Goal: Navigation & Orientation: Find specific page/section

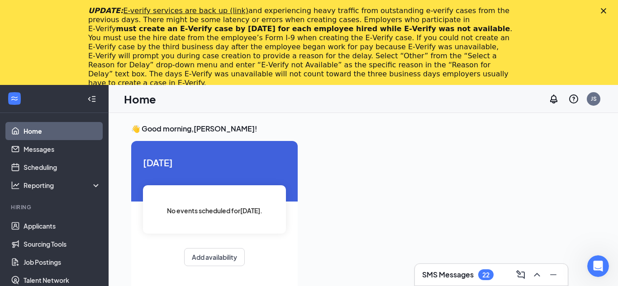
click at [604, 10] on polygon "Close" at bounding box center [603, 10] width 5 height 5
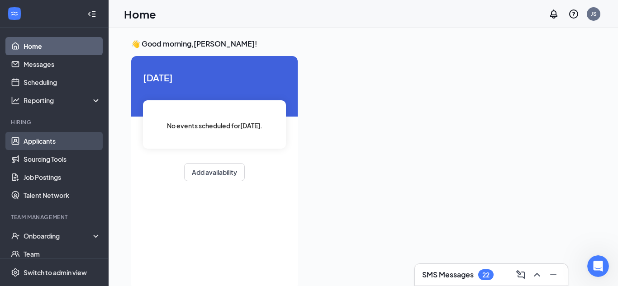
click at [57, 137] on link "Applicants" at bounding box center [62, 141] width 77 height 18
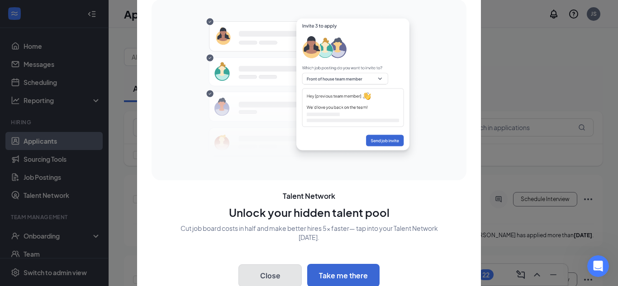
click at [270, 274] on button "Close" at bounding box center [269, 276] width 63 height 23
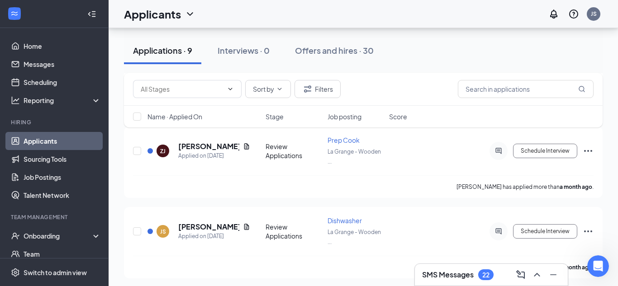
scroll to position [615, 0]
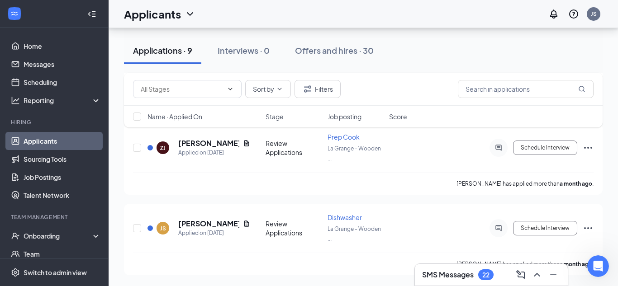
click at [355, 116] on span "Job posting" at bounding box center [345, 116] width 34 height 9
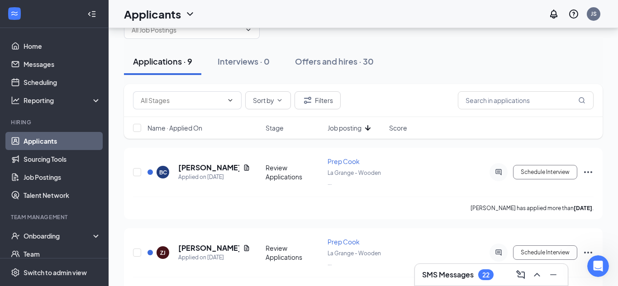
scroll to position [28, 0]
click at [364, 126] on icon "ArrowDown" at bounding box center [367, 127] width 11 height 11
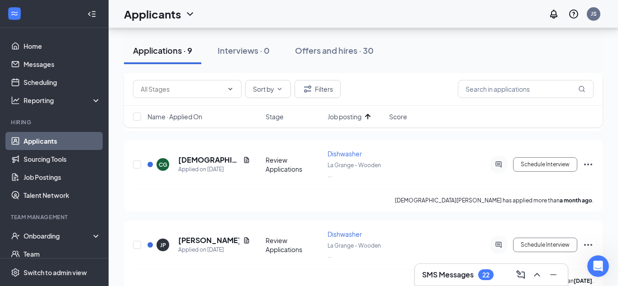
scroll to position [207, 0]
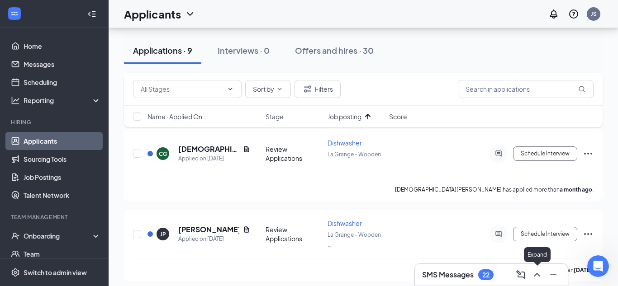
click at [542, 276] on icon "ChevronUp" at bounding box center [537, 275] width 11 height 11
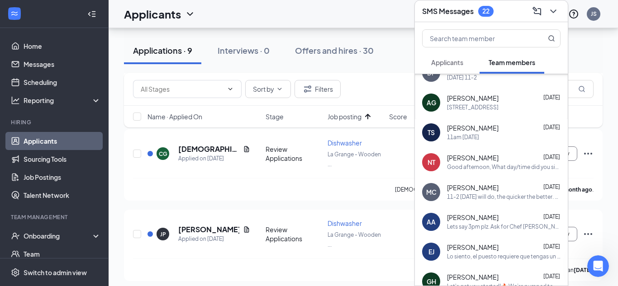
scroll to position [445, 0]
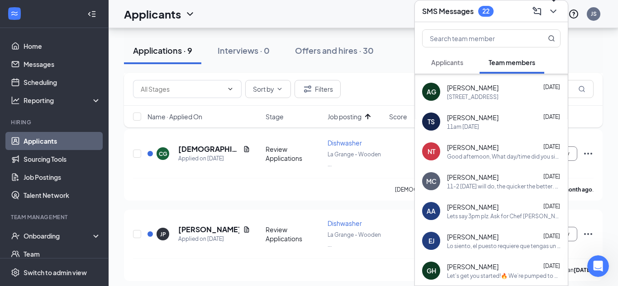
click at [554, 10] on icon "ChevronDown" at bounding box center [553, 11] width 11 height 11
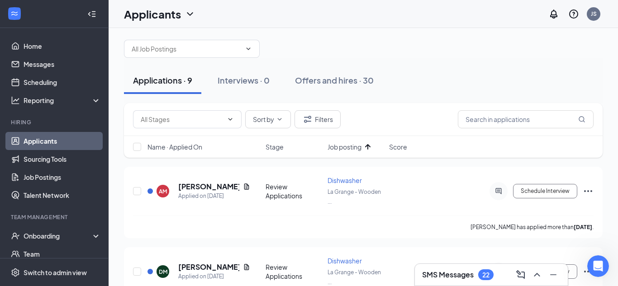
scroll to position [0, 0]
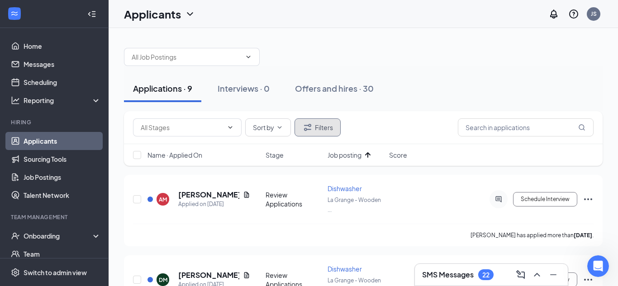
click at [320, 134] on button "Filters" at bounding box center [318, 128] width 46 height 18
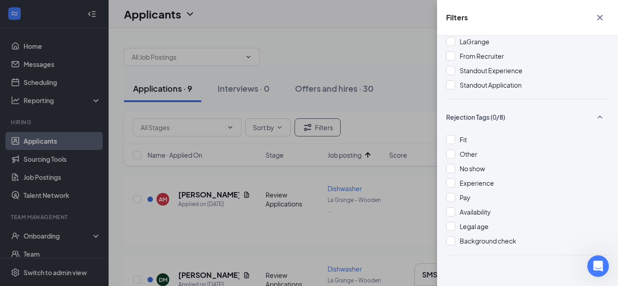
scroll to position [310, 0]
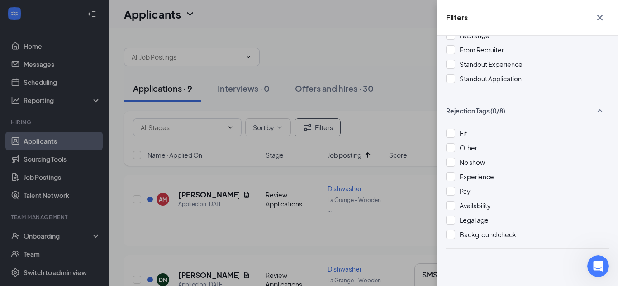
click at [390, 54] on div "Filters Show unreviewed applicants New Applicant Status (0/5) Unread message Ha…" at bounding box center [309, 143] width 618 height 286
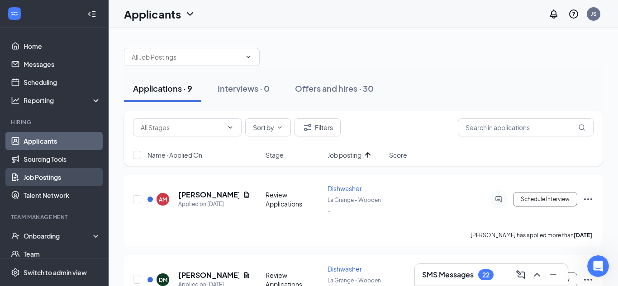
click at [43, 178] on link "Job Postings" at bounding box center [62, 177] width 77 height 18
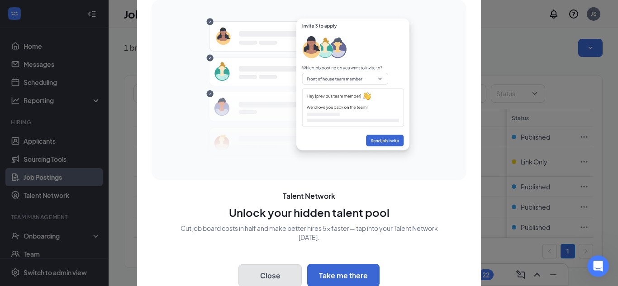
click at [285, 277] on button "Close" at bounding box center [269, 276] width 63 height 23
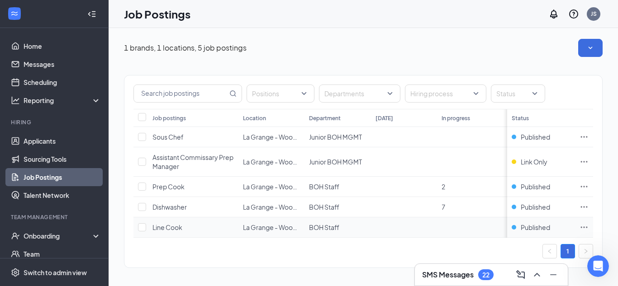
click at [167, 228] on span "Line Cook" at bounding box center [167, 228] width 30 height 8
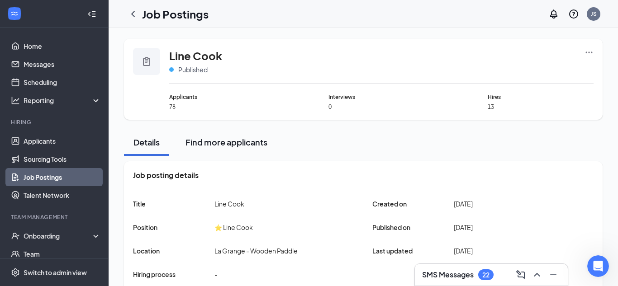
click at [199, 141] on div "Find more applicants" at bounding box center [227, 142] width 82 height 11
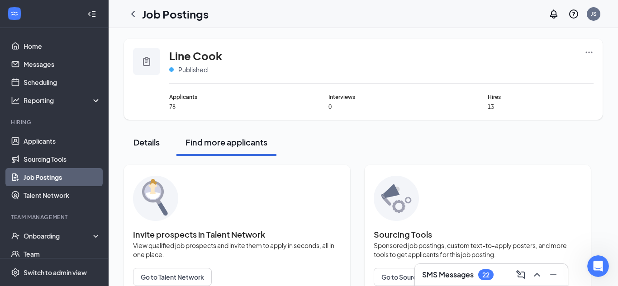
click at [149, 139] on div "Details" at bounding box center [146, 142] width 27 height 11
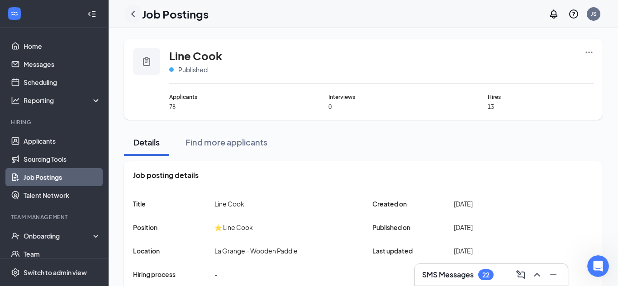
click at [135, 12] on icon "ChevronLeft" at bounding box center [133, 14] width 11 height 11
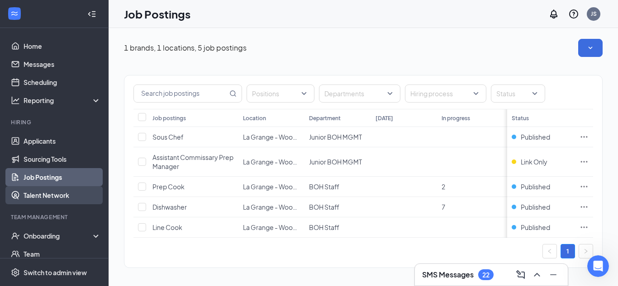
click at [48, 190] on link "Talent Network" at bounding box center [62, 195] width 77 height 18
